Goal: Task Accomplishment & Management: Use online tool/utility

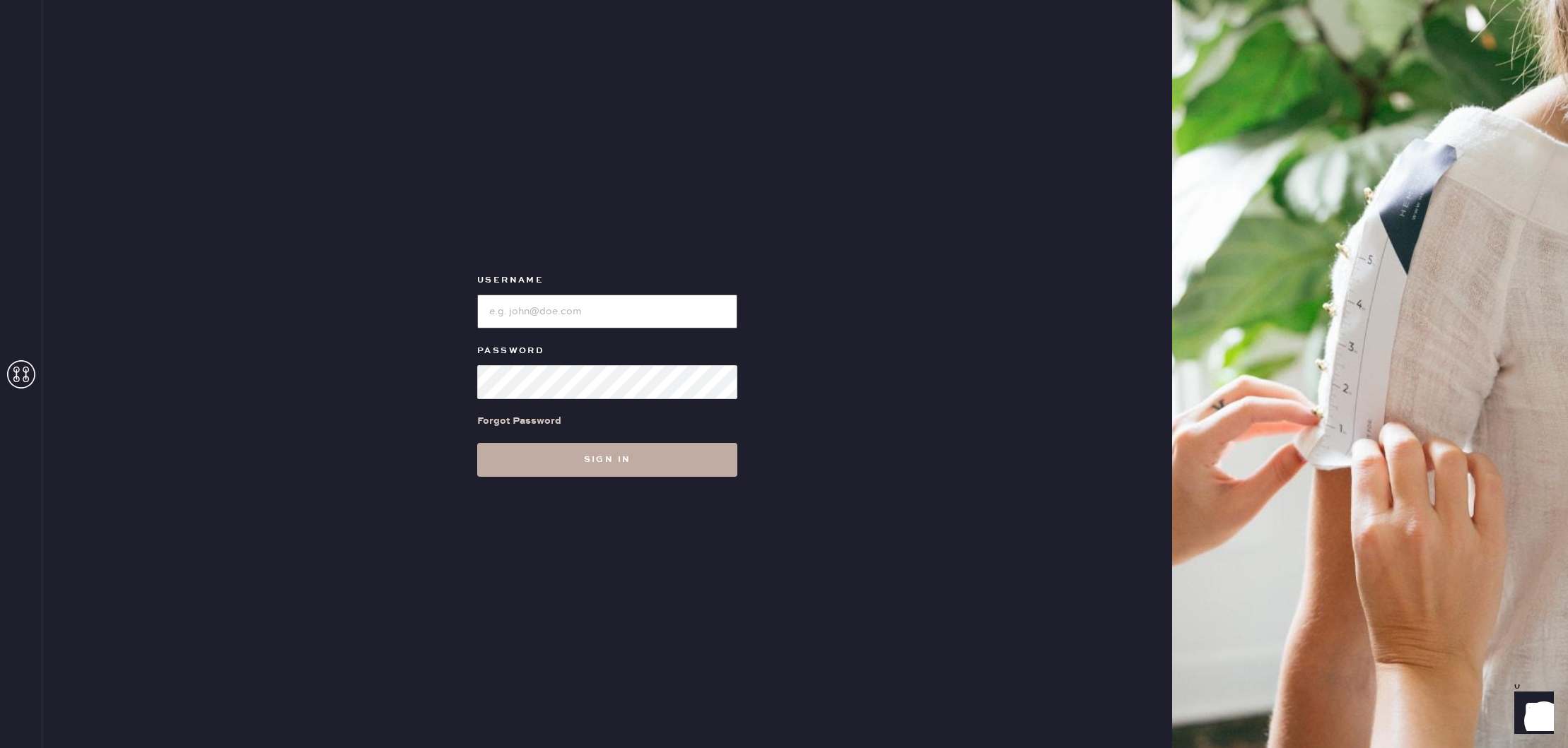
type input "reformationcherrycreek"
click at [633, 456] on button "Sign in" at bounding box center [606, 459] width 260 height 34
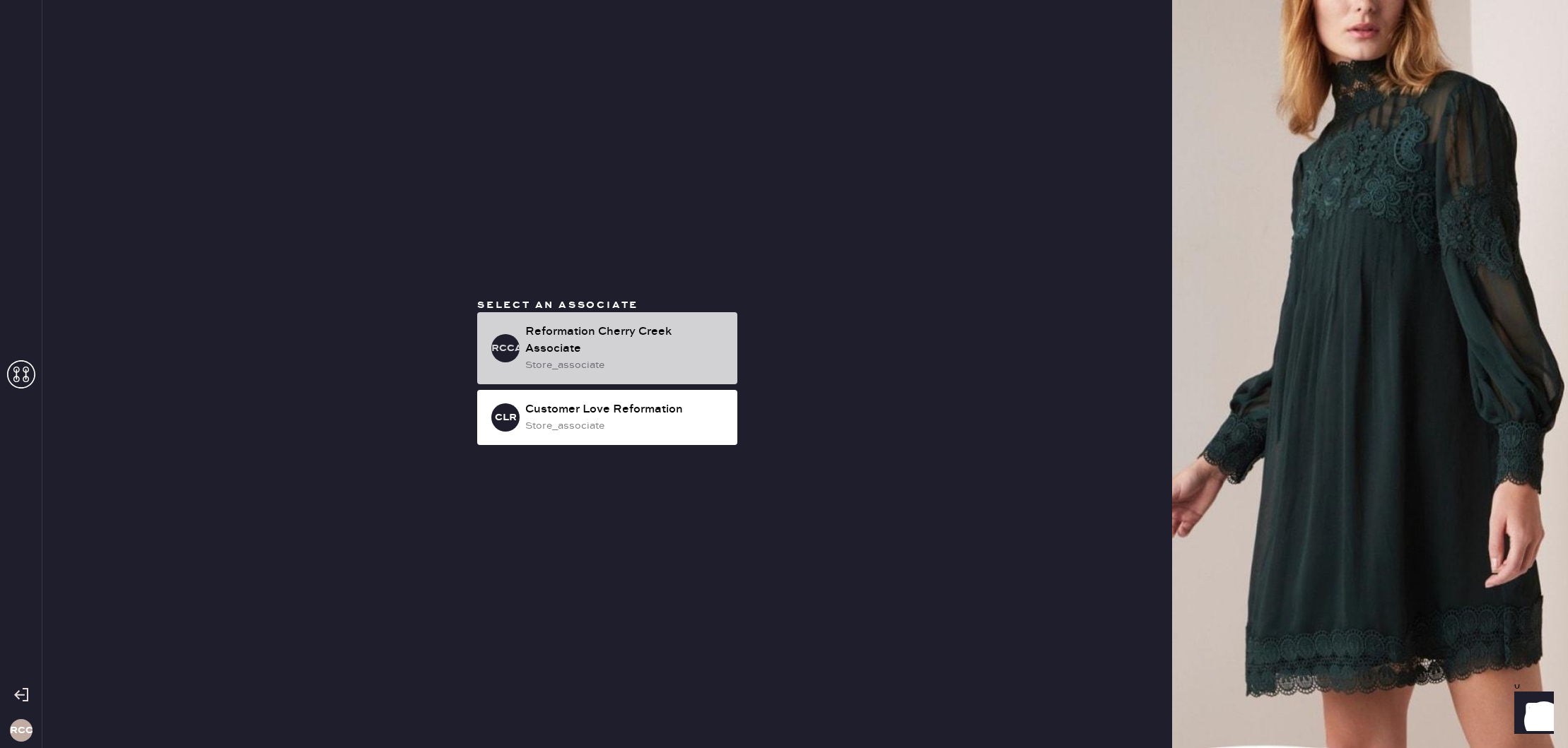
click at [591, 344] on div "Reformation Cherry Creek Associate" at bounding box center [625, 340] width 201 height 34
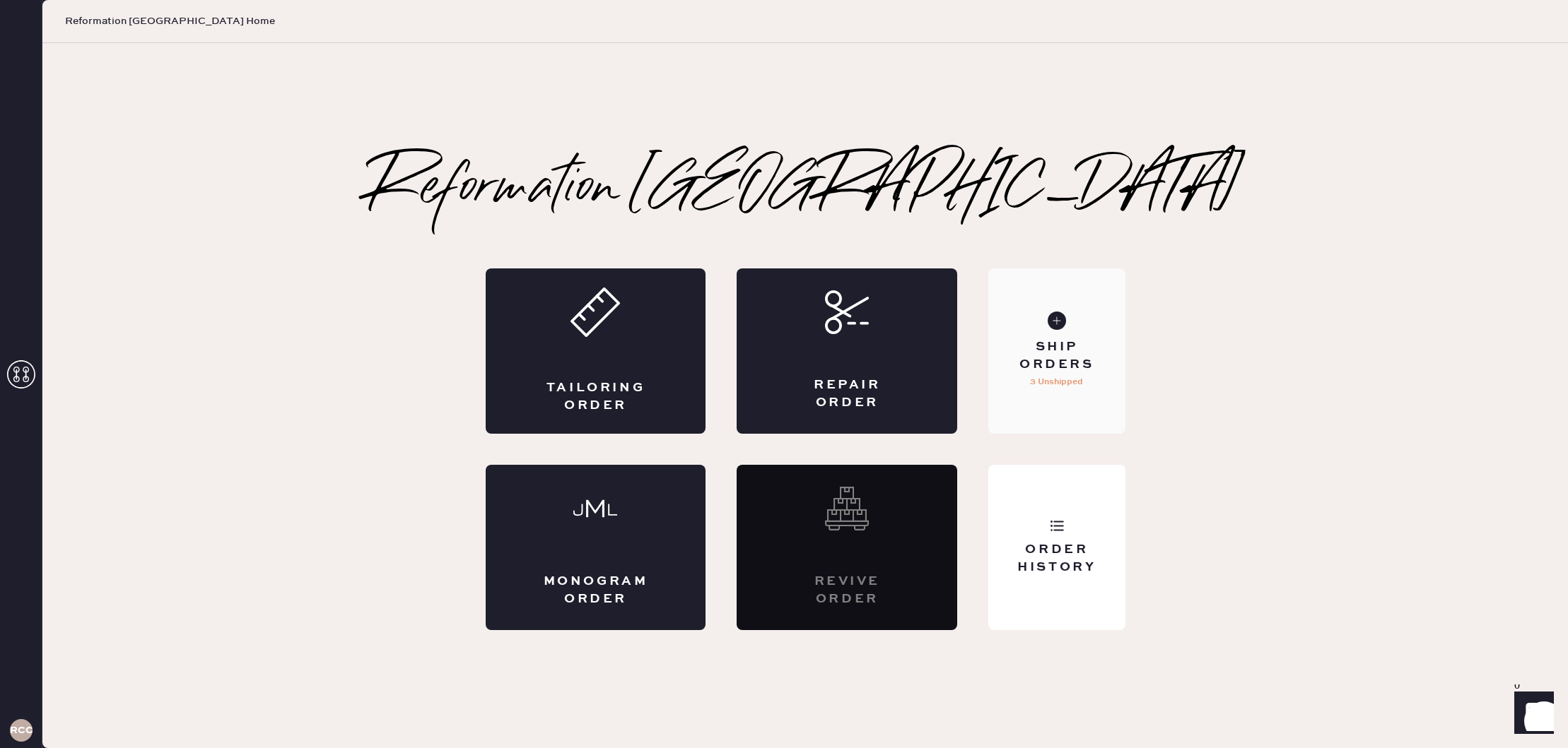
click at [1027, 329] on div "Ship Orders 3 Unshipped" at bounding box center [1056, 351] width 137 height 165
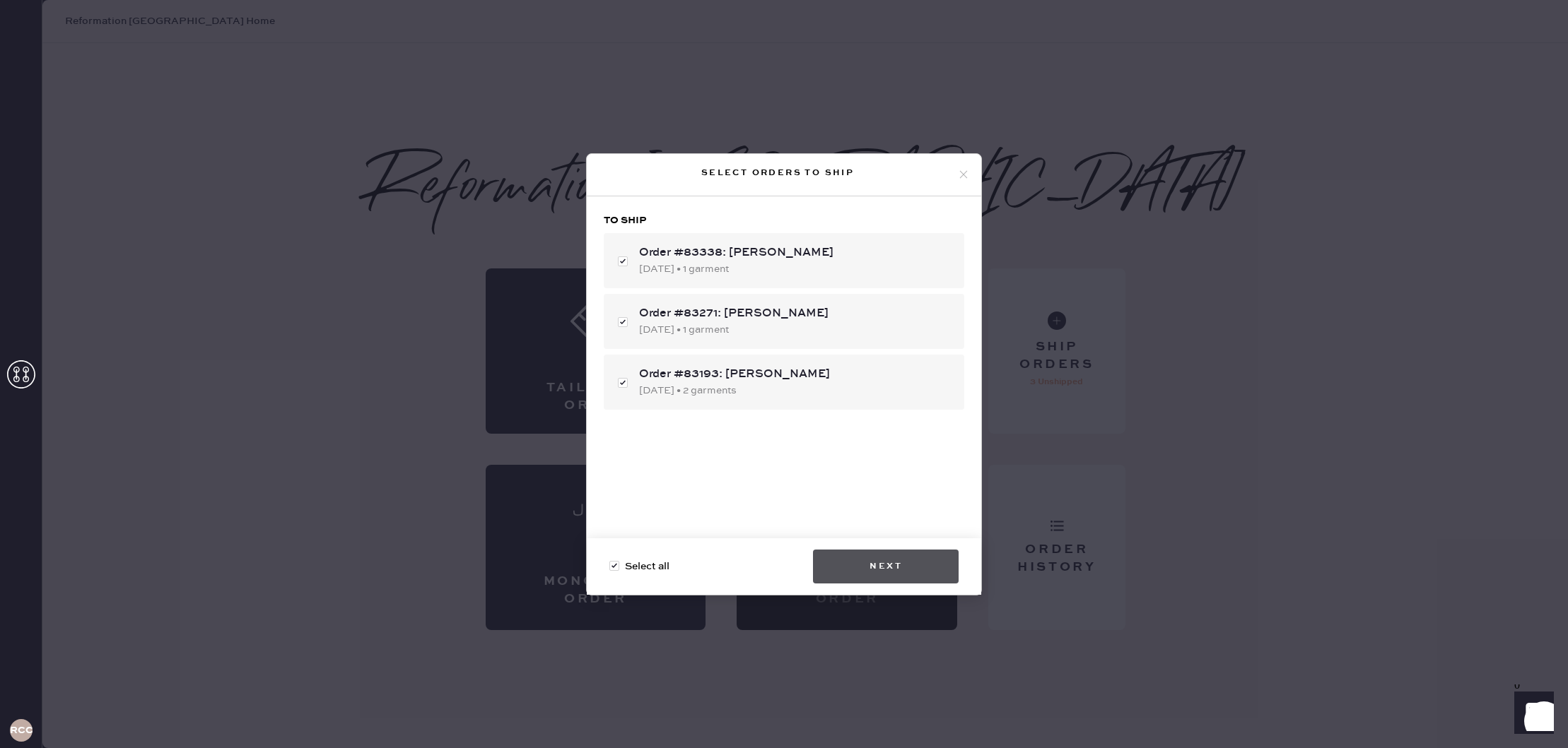
click at [845, 557] on button "Next" at bounding box center [886, 566] width 146 height 34
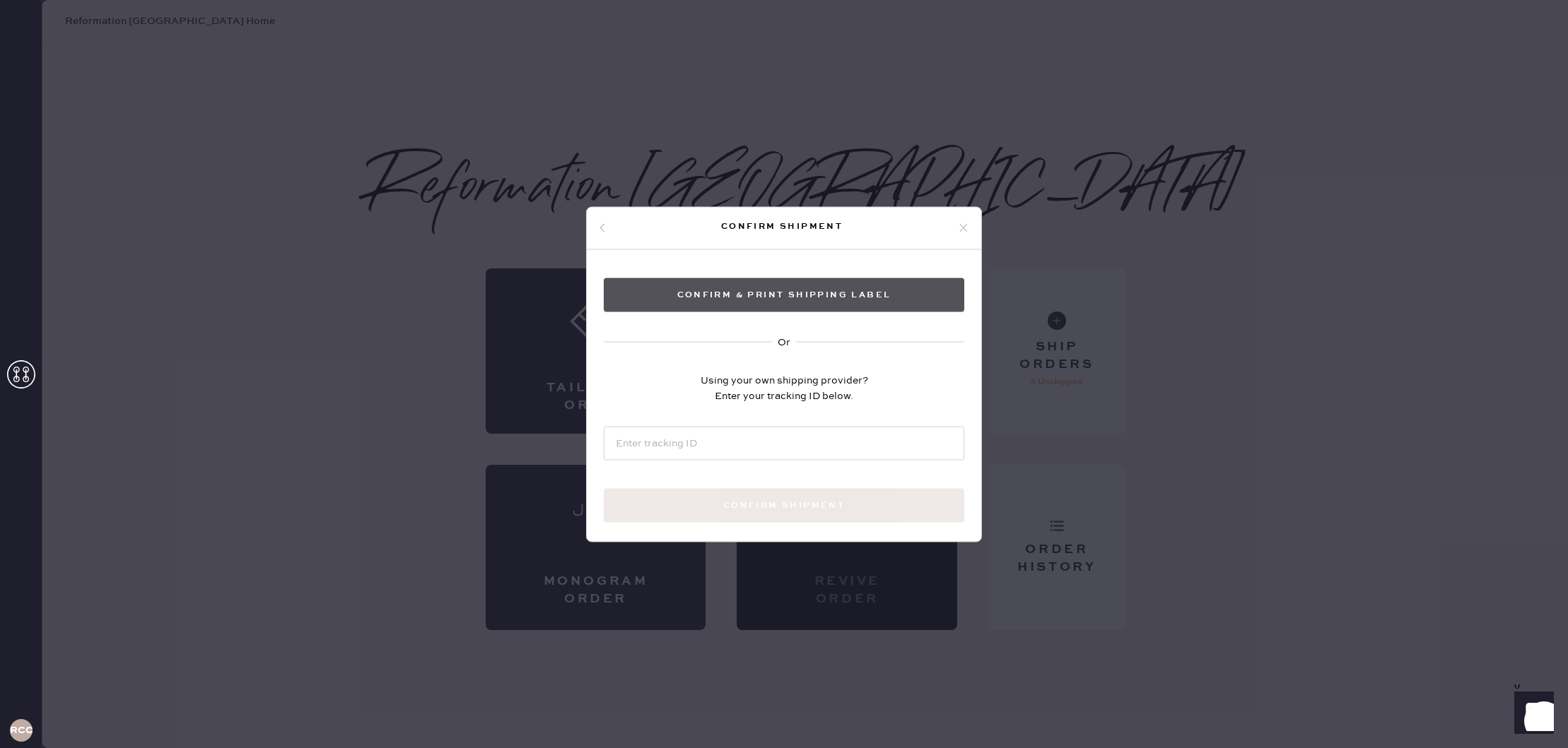
click at [809, 304] on button "Confirm & Print shipping label" at bounding box center [784, 294] width 361 height 34
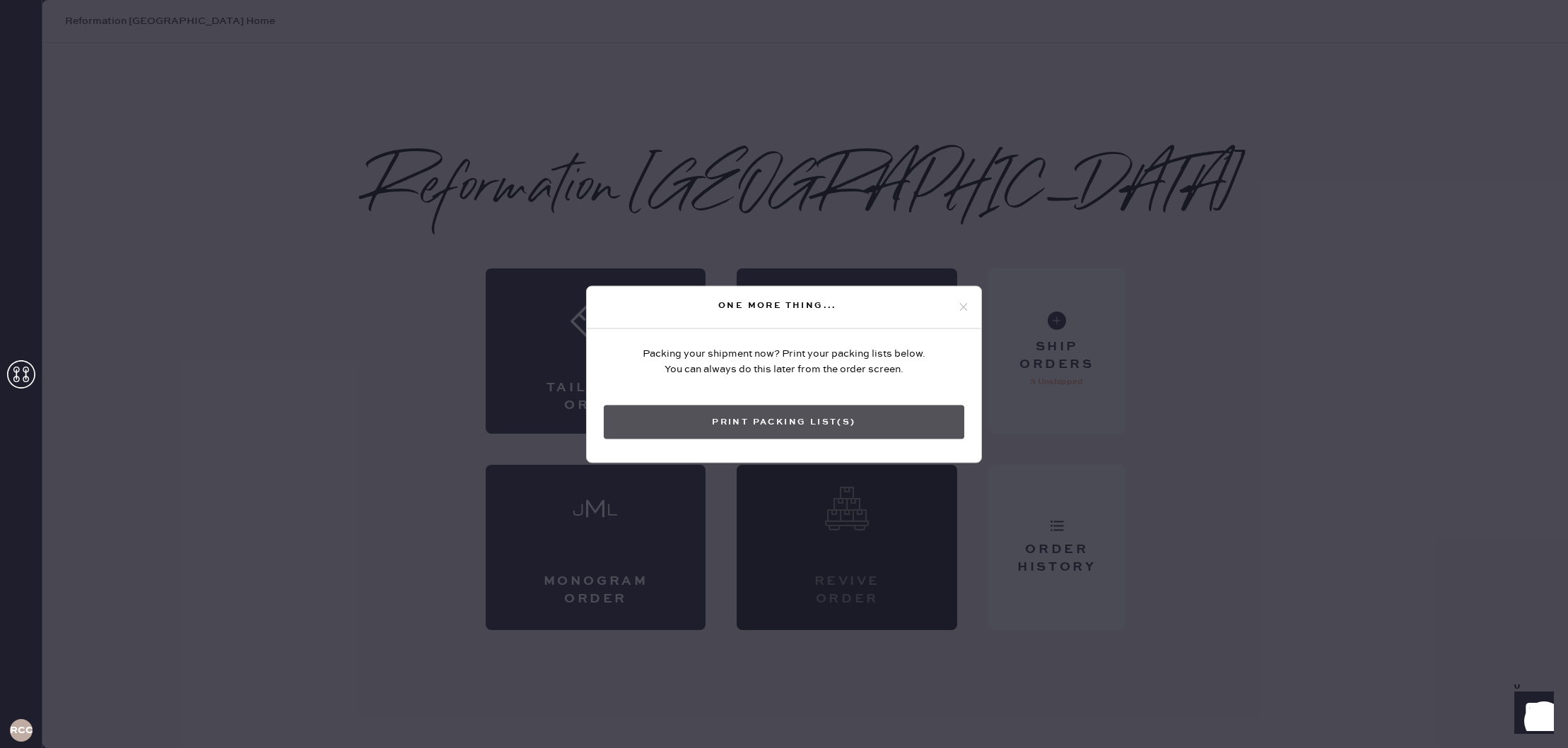
click at [812, 423] on button "Print Packing List(s)" at bounding box center [784, 421] width 361 height 34
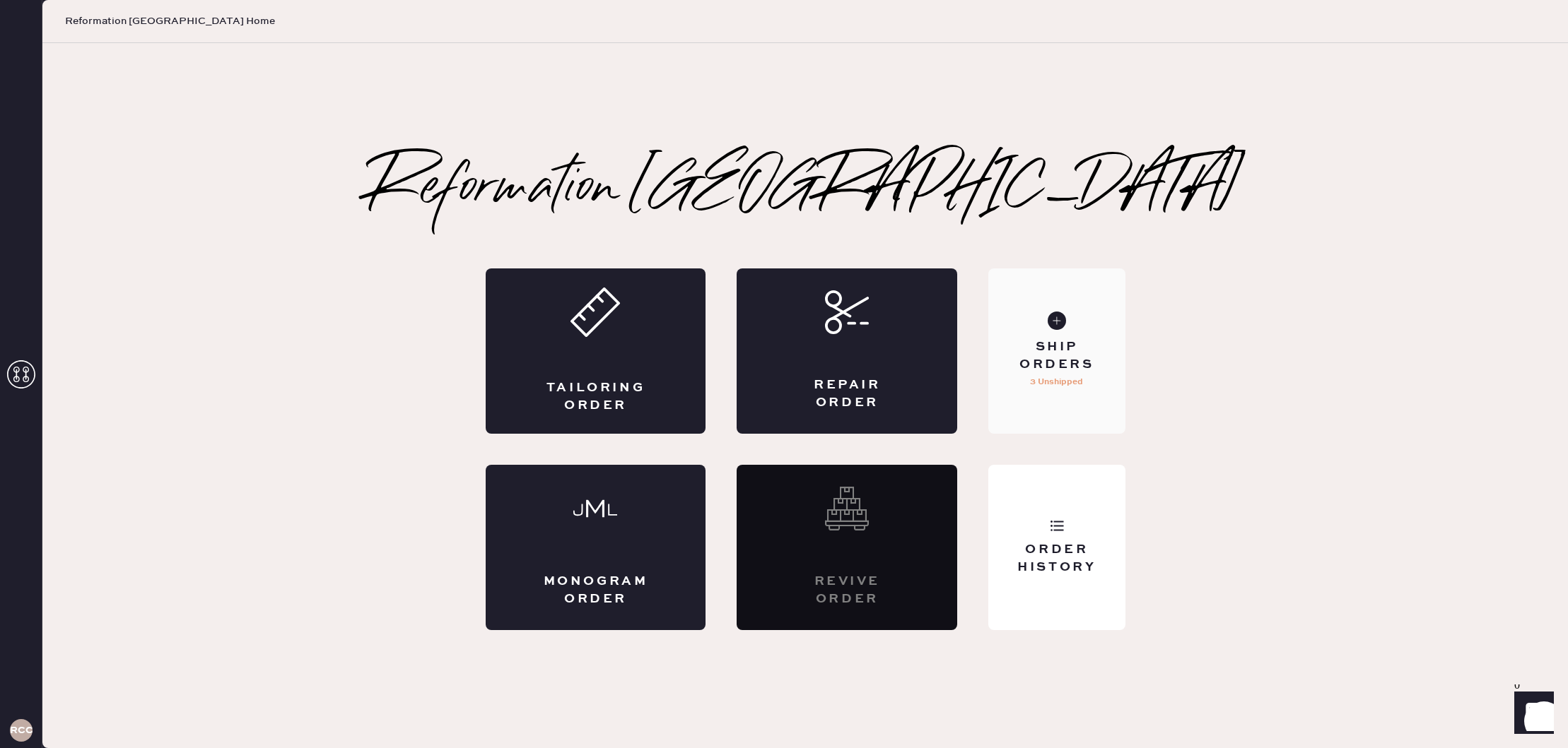
click at [1088, 314] on div "Ship Orders 3 Unshipped" at bounding box center [1056, 351] width 137 height 165
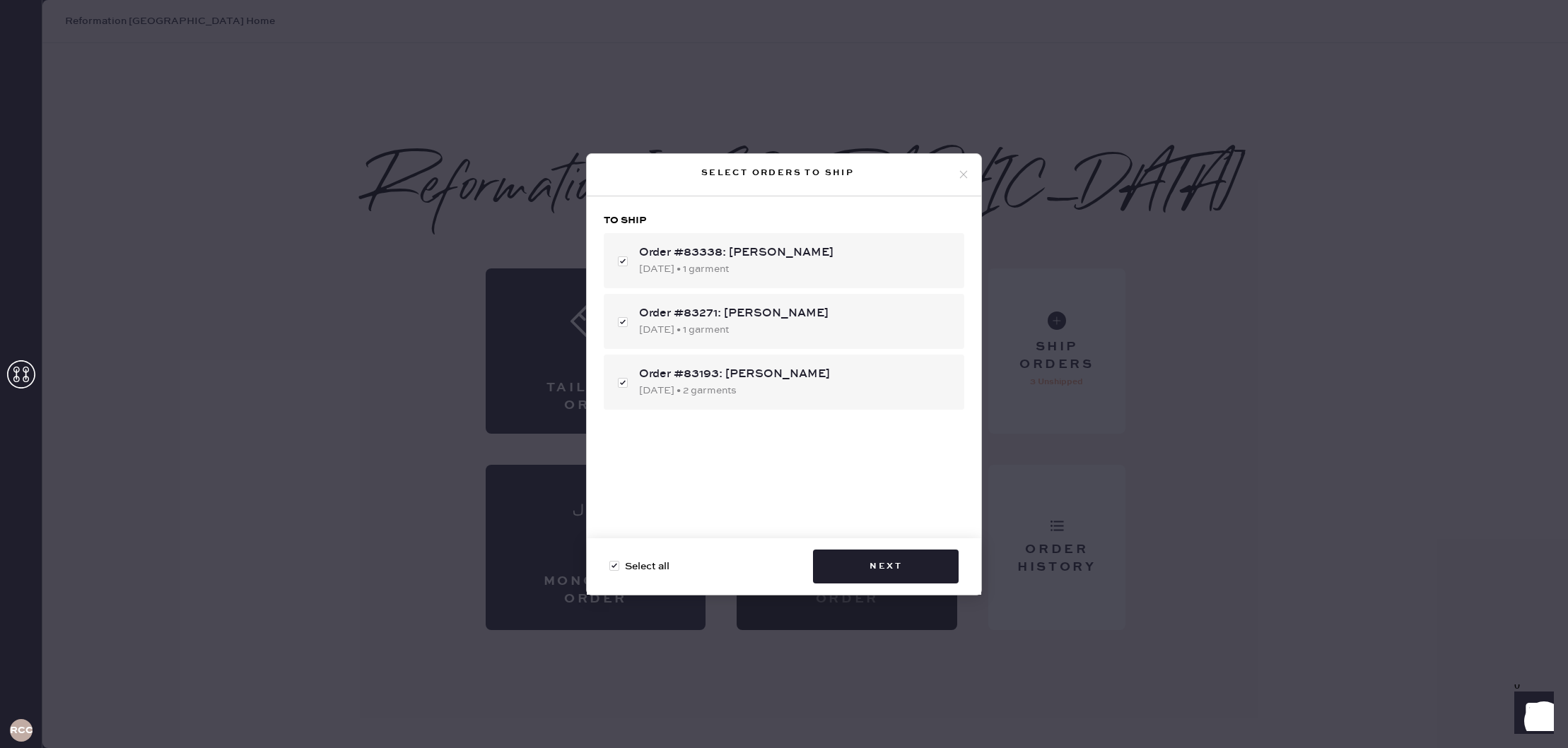
drag, startPoint x: 968, startPoint y: 175, endPoint x: 1030, endPoint y: 261, distance: 106.0
click at [967, 175] on icon at bounding box center [964, 175] width 12 height 12
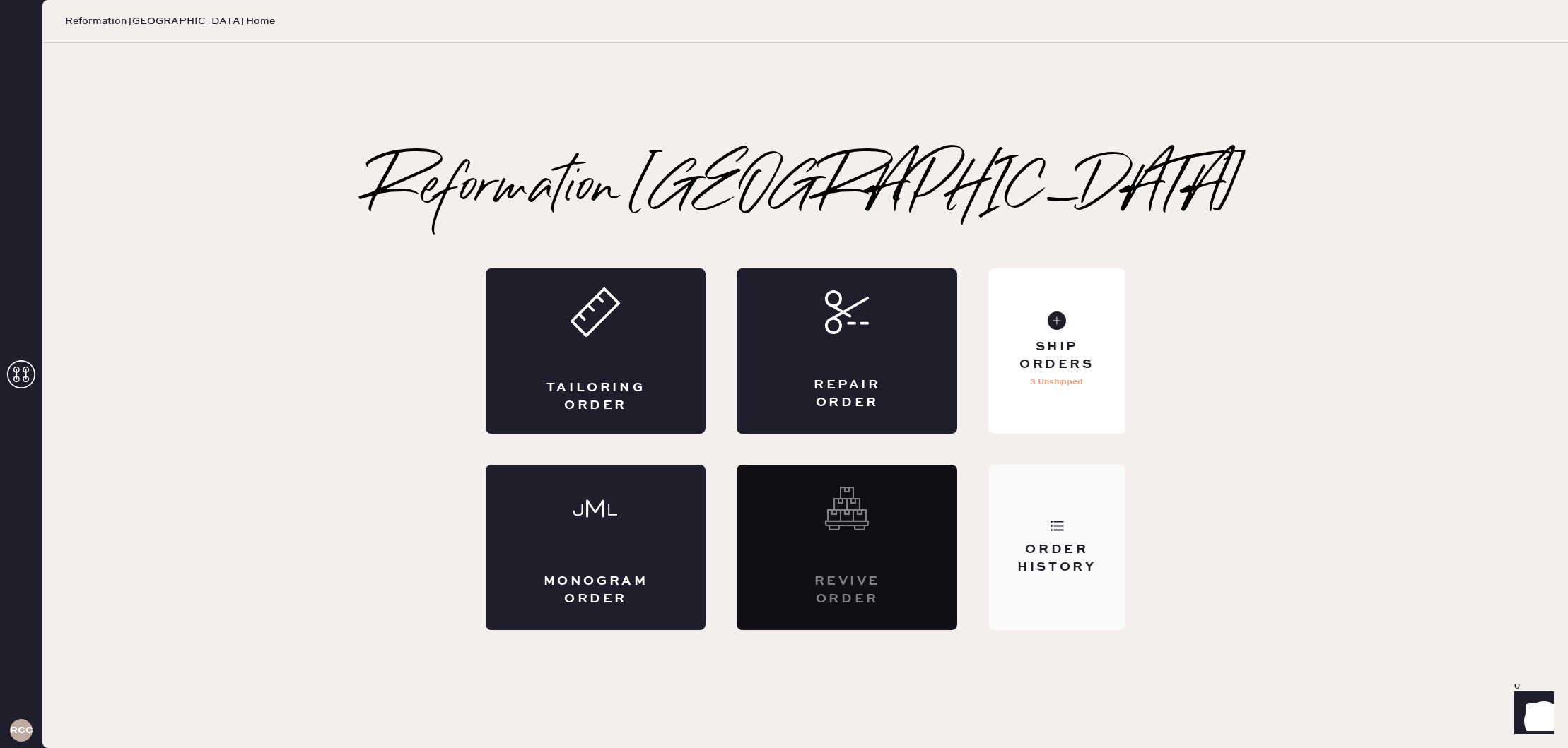
click at [1054, 540] on div "Order History" at bounding box center [1056, 548] width 137 height 165
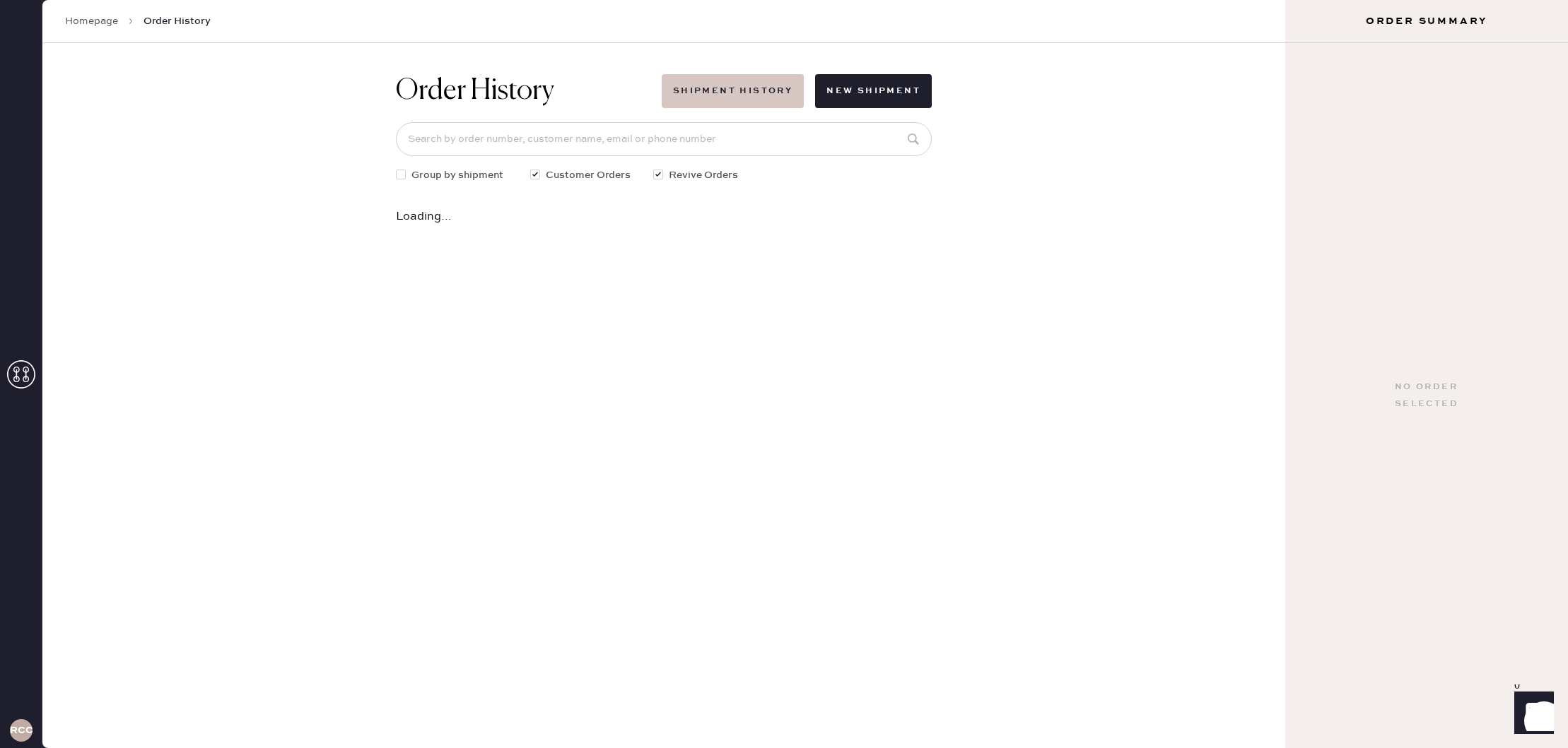
click at [702, 92] on button "Shipment History" at bounding box center [733, 90] width 142 height 34
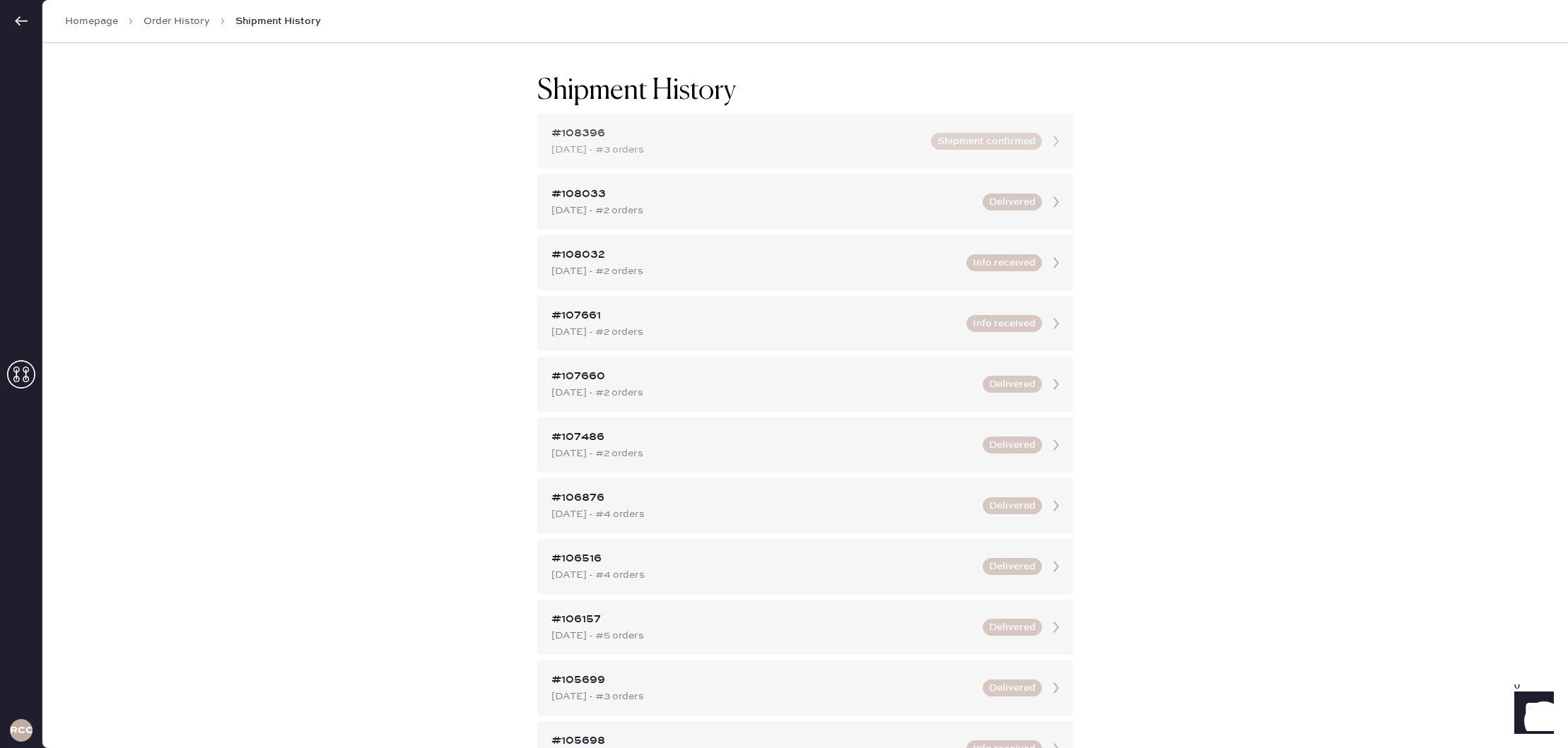
click at [816, 139] on div "#108396" at bounding box center [738, 133] width 372 height 17
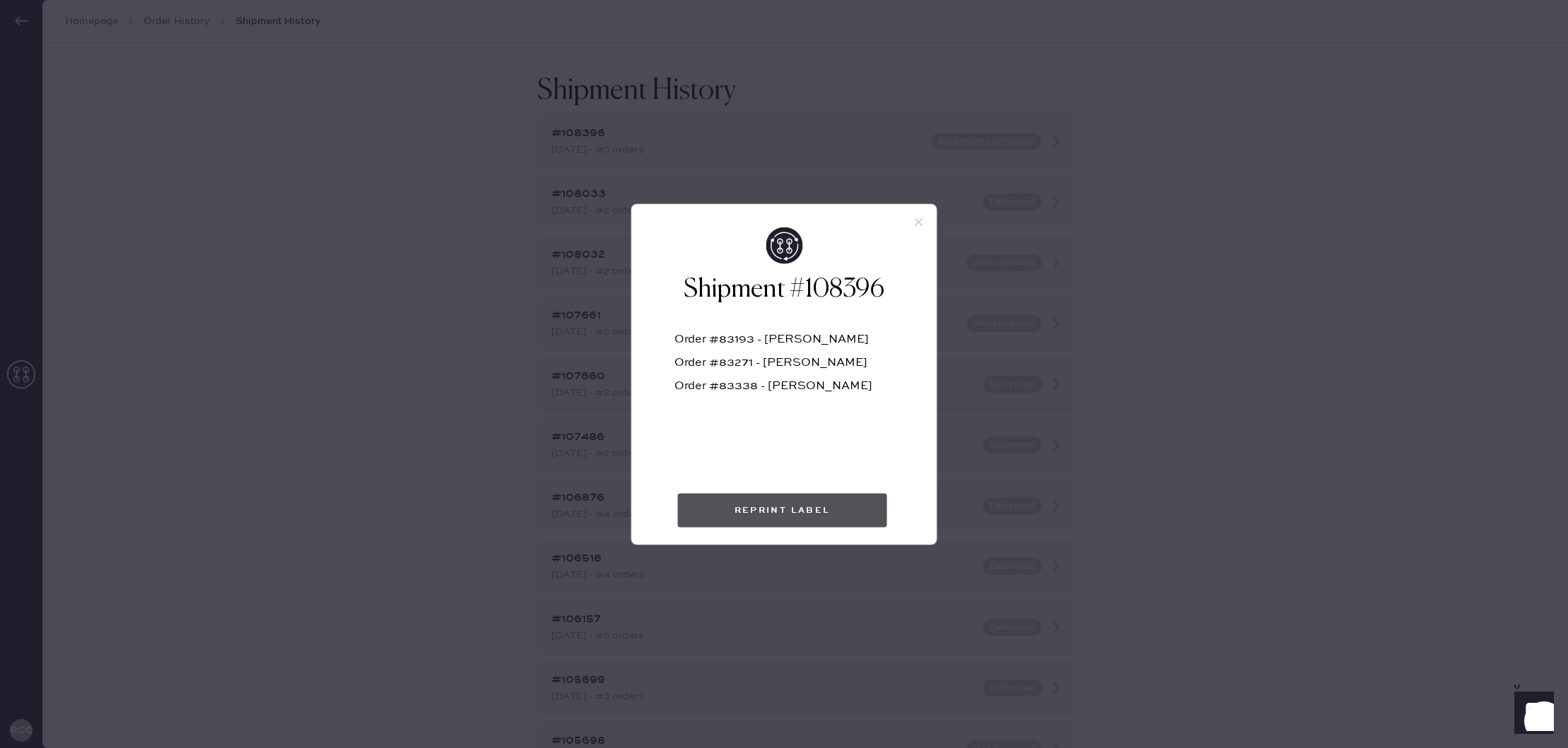
click at [752, 514] on button "Reprint Label" at bounding box center [783, 509] width 209 height 34
